Goal: Task Accomplishment & Management: Manage account settings

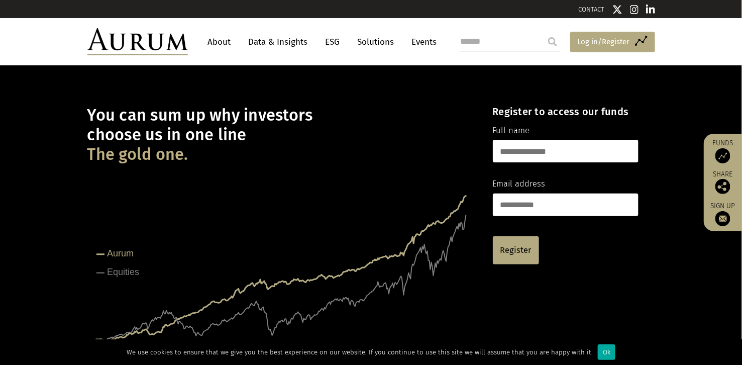
click at [585, 40] on span "Log in/Register" at bounding box center [603, 42] width 52 height 12
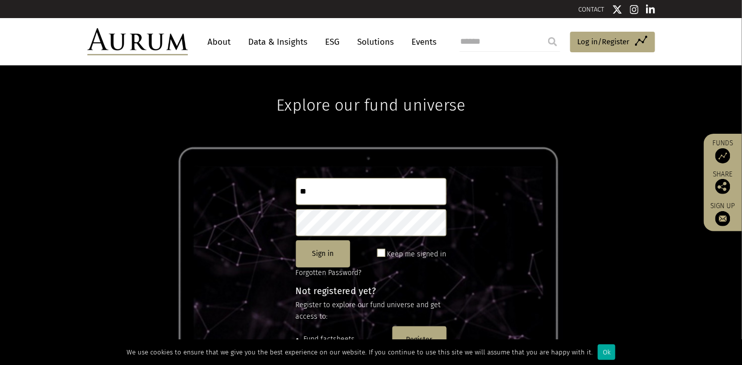
type input "**********"
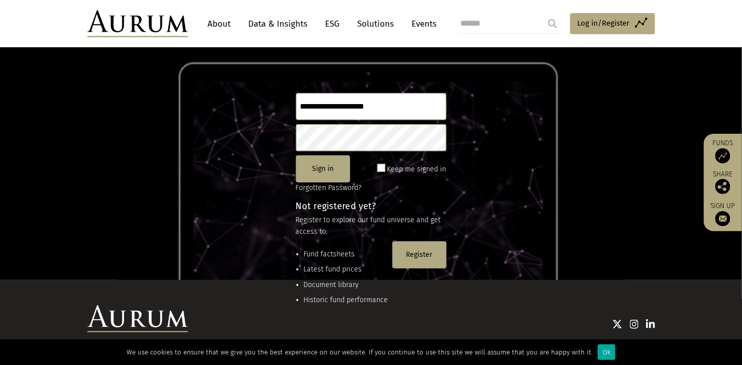
scroll to position [100, 0]
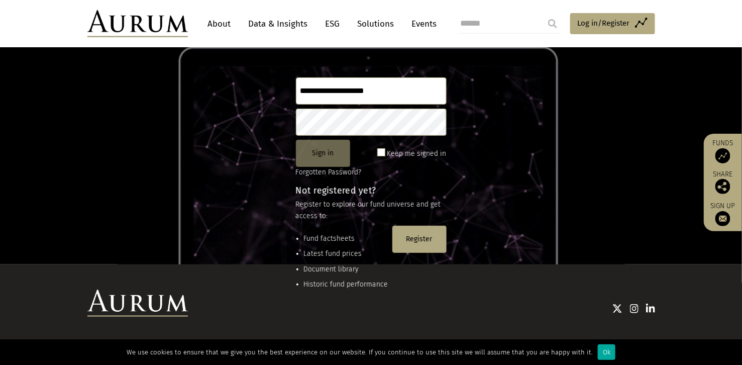
click at [326, 149] on button "Sign in" at bounding box center [323, 153] width 54 height 27
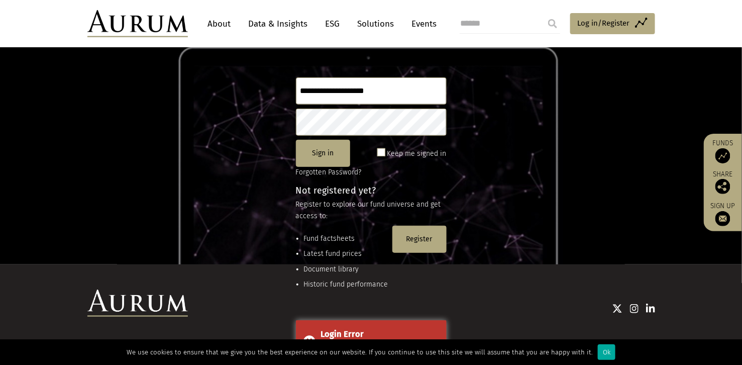
scroll to position [133, 0]
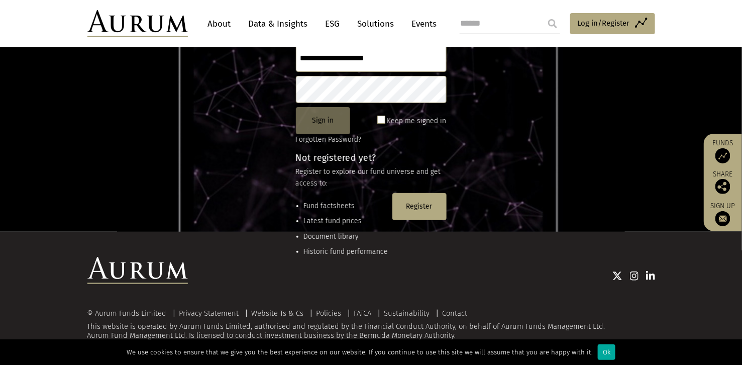
click at [325, 123] on button "Sign in" at bounding box center [323, 120] width 54 height 27
